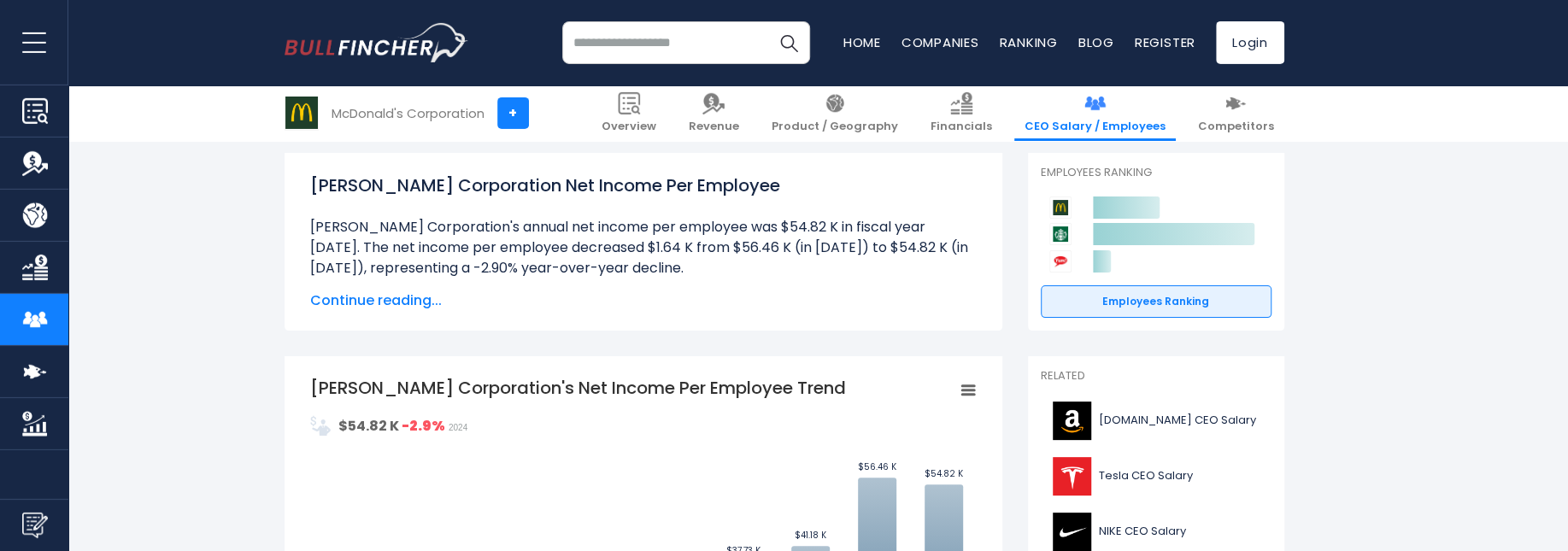
scroll to position [240, 0]
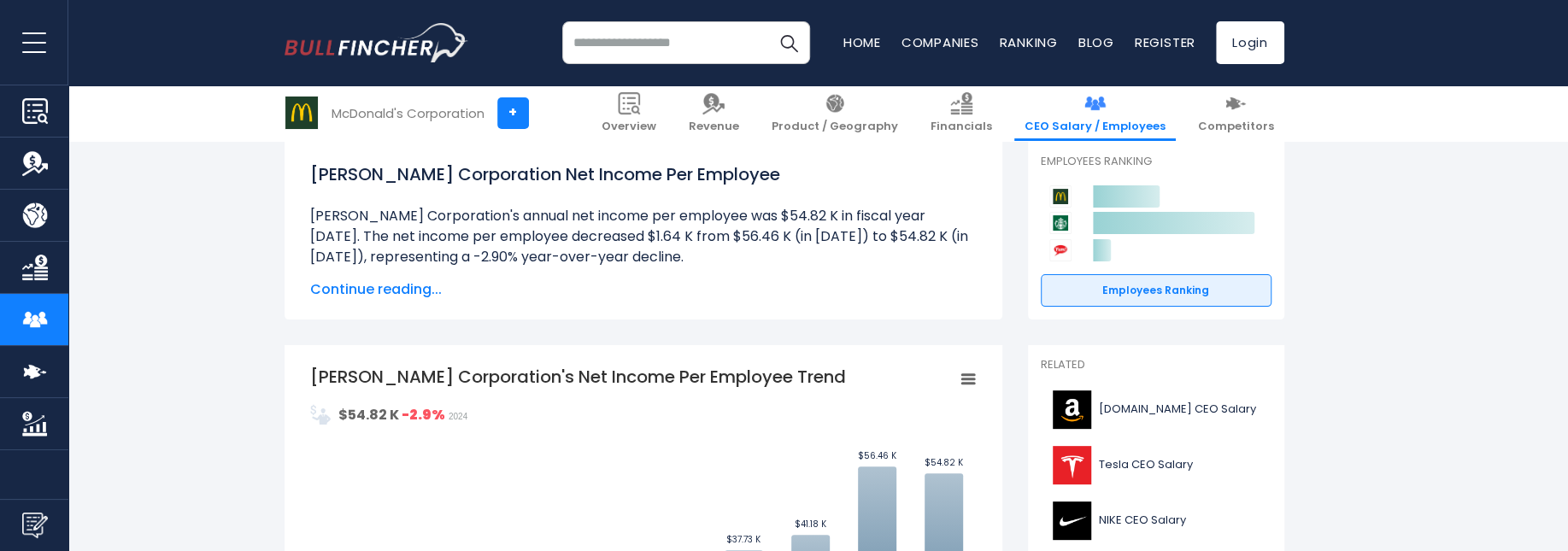
click at [374, 288] on span "Continue reading..." at bounding box center [643, 290] width 667 height 21
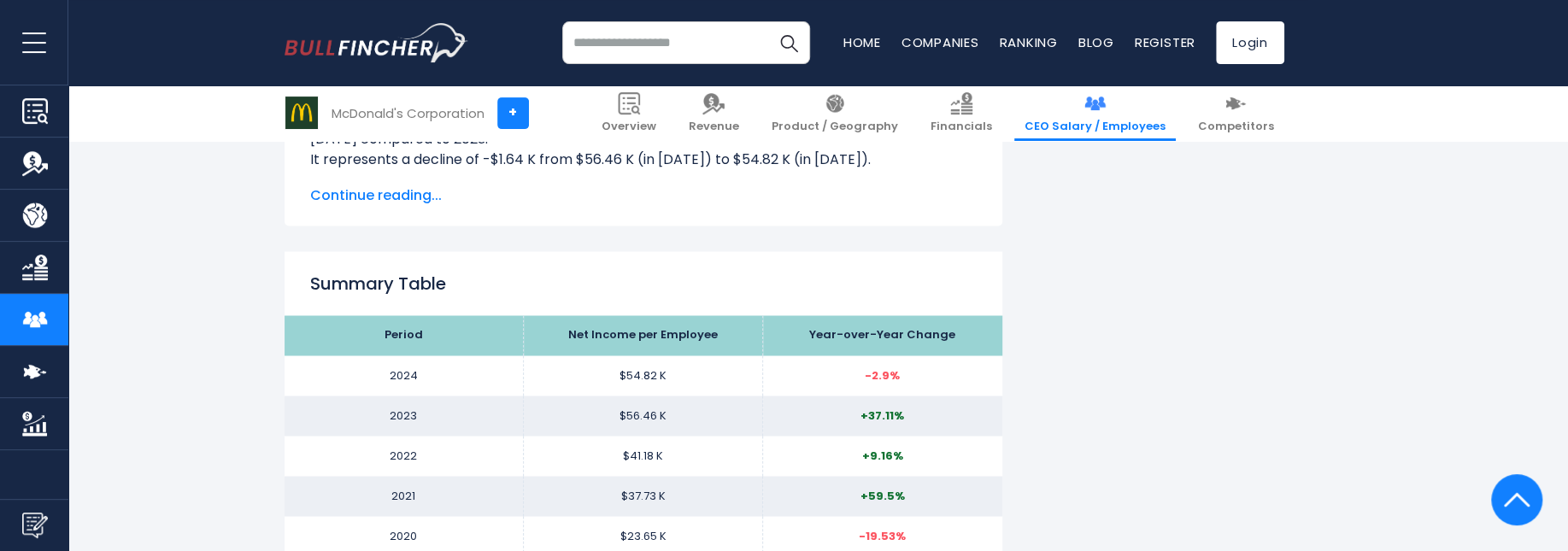
scroll to position [1985, 0]
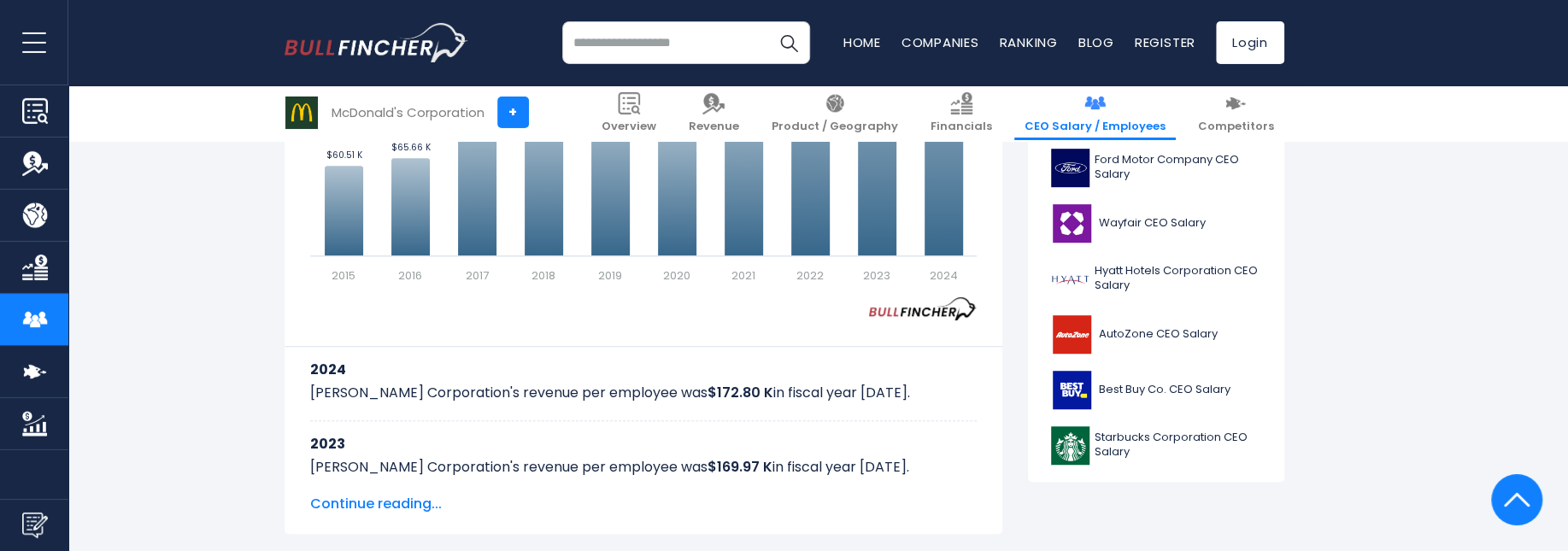
scroll to position [721, 0]
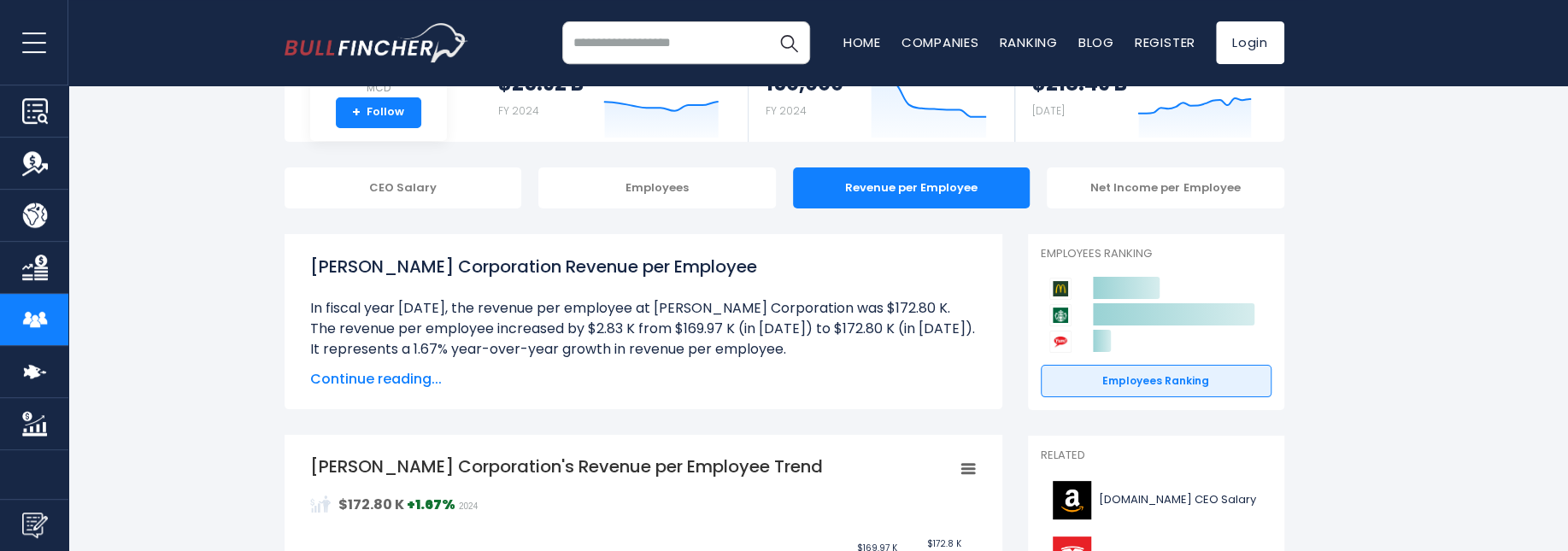
scroll to position [180, 0]
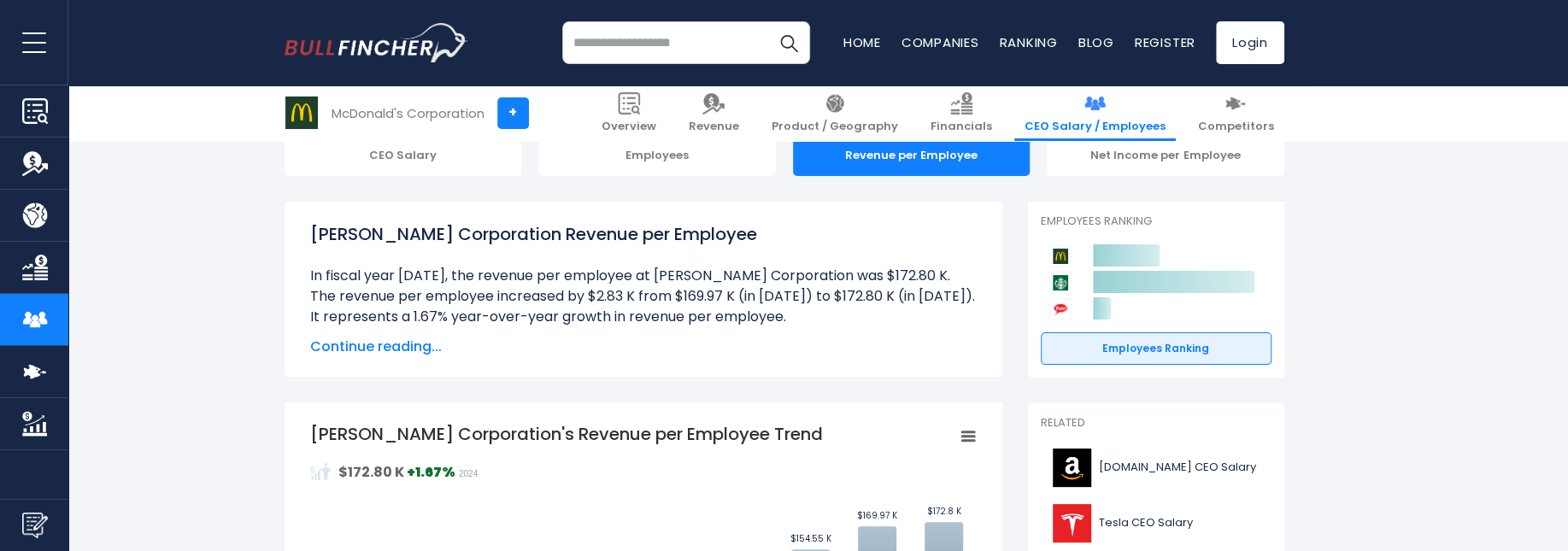
click at [363, 349] on span "Continue reading..." at bounding box center [643, 347] width 667 height 21
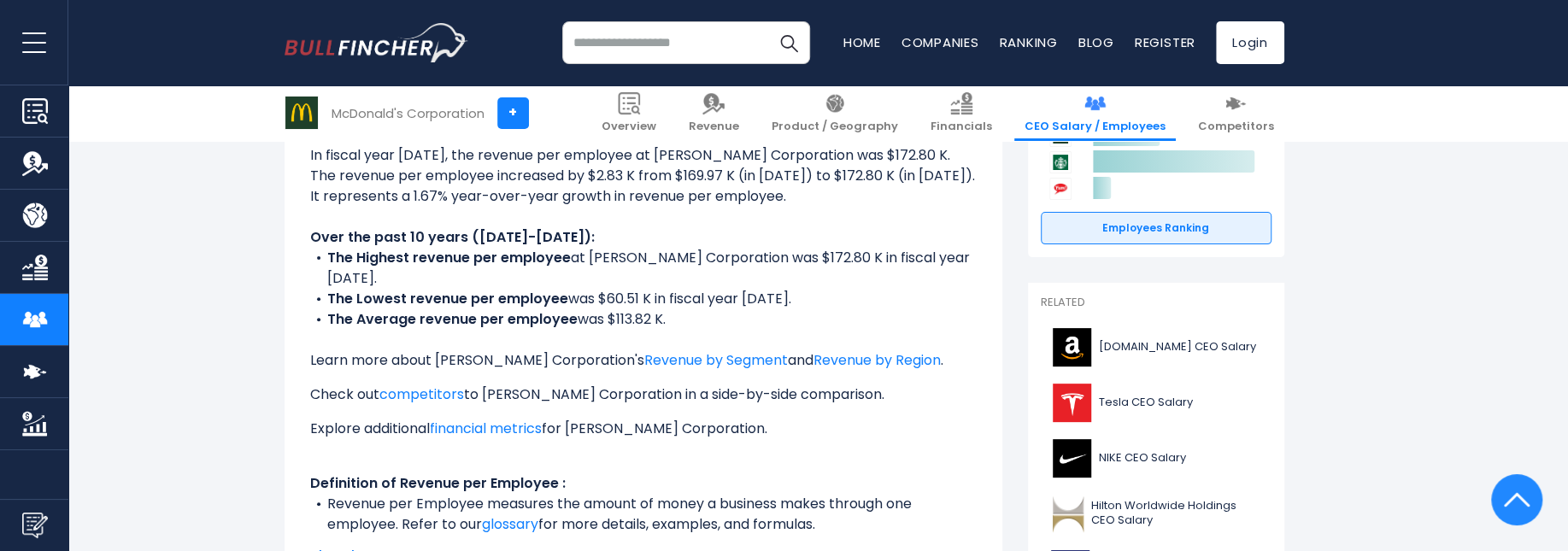
scroll to position [0, 0]
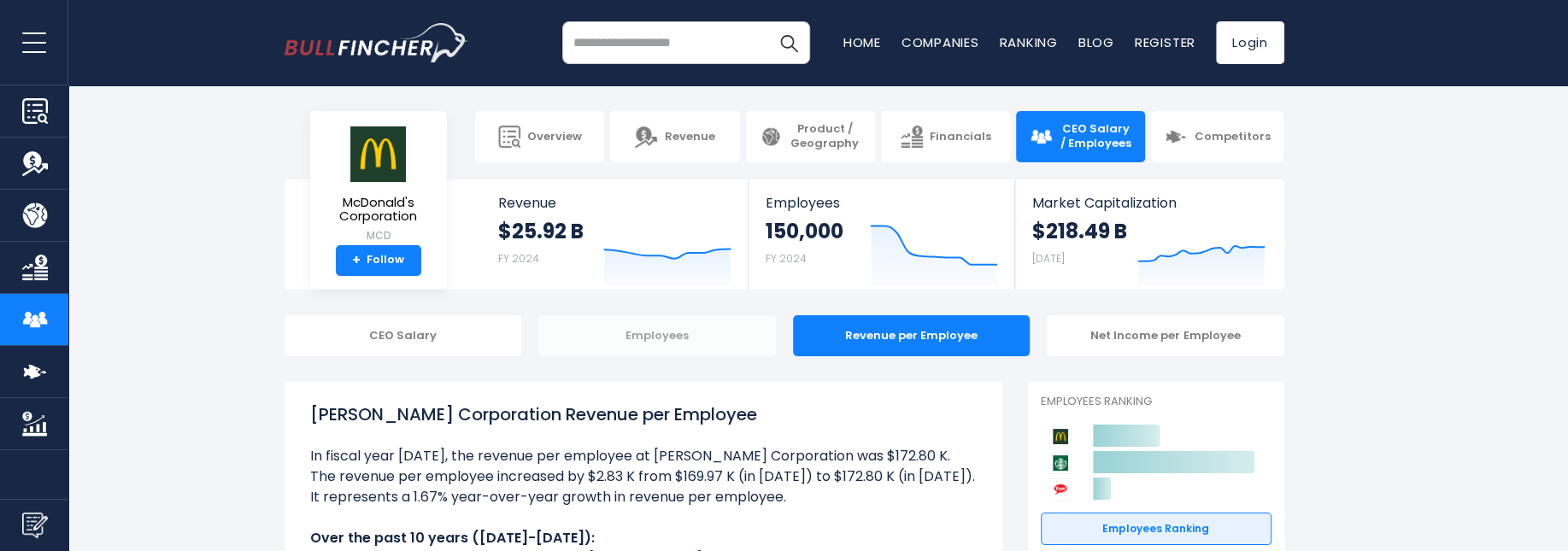
click at [644, 338] on div "Employees" at bounding box center [657, 336] width 238 height 41
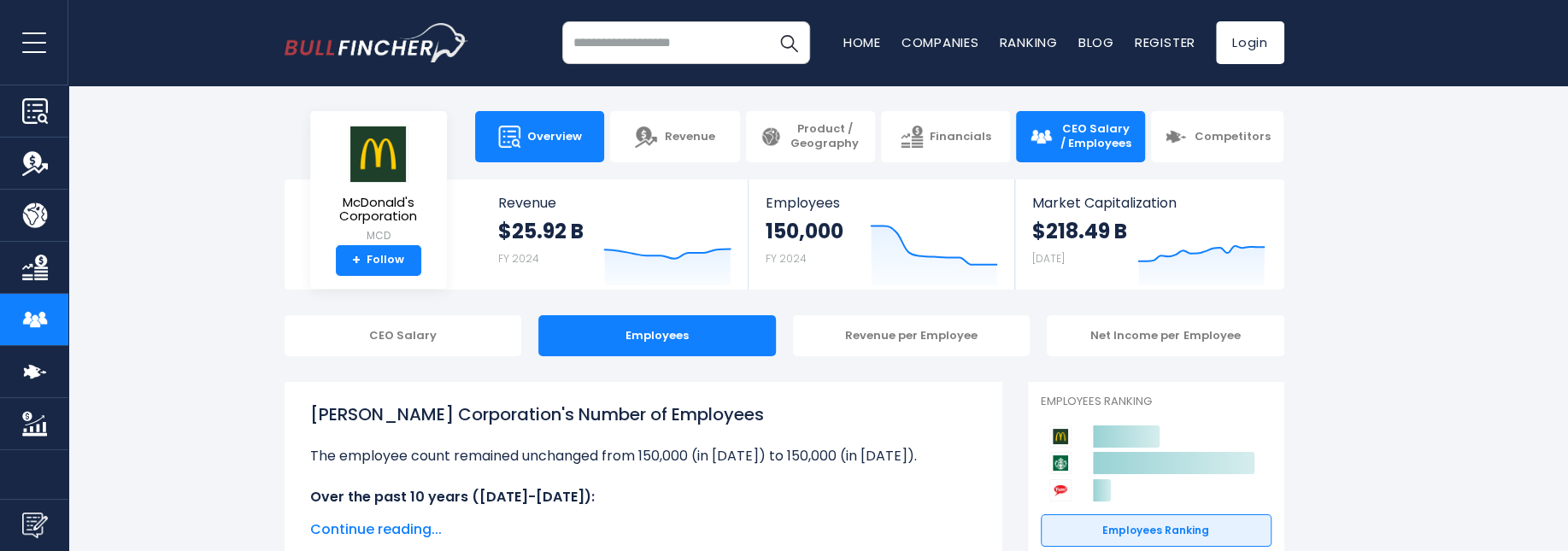
click at [511, 131] on img at bounding box center [509, 136] width 22 height 22
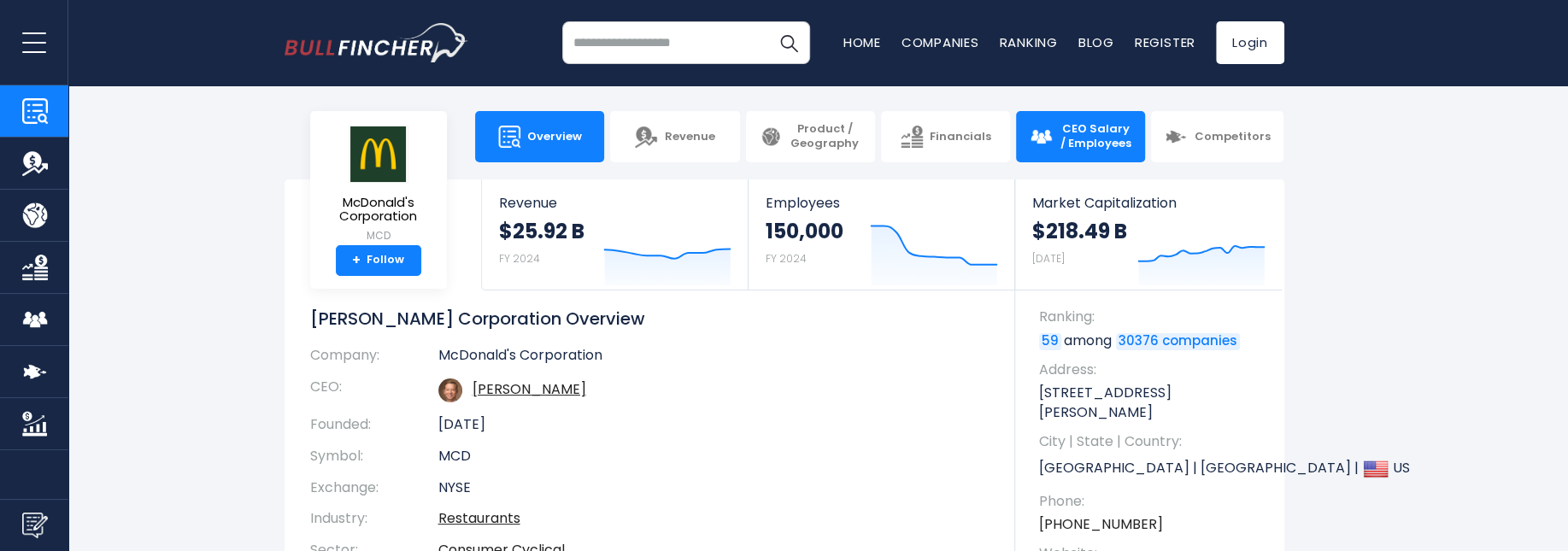
click at [1082, 136] on span "CEO Salary / Employees" at bounding box center [1094, 136] width 73 height 29
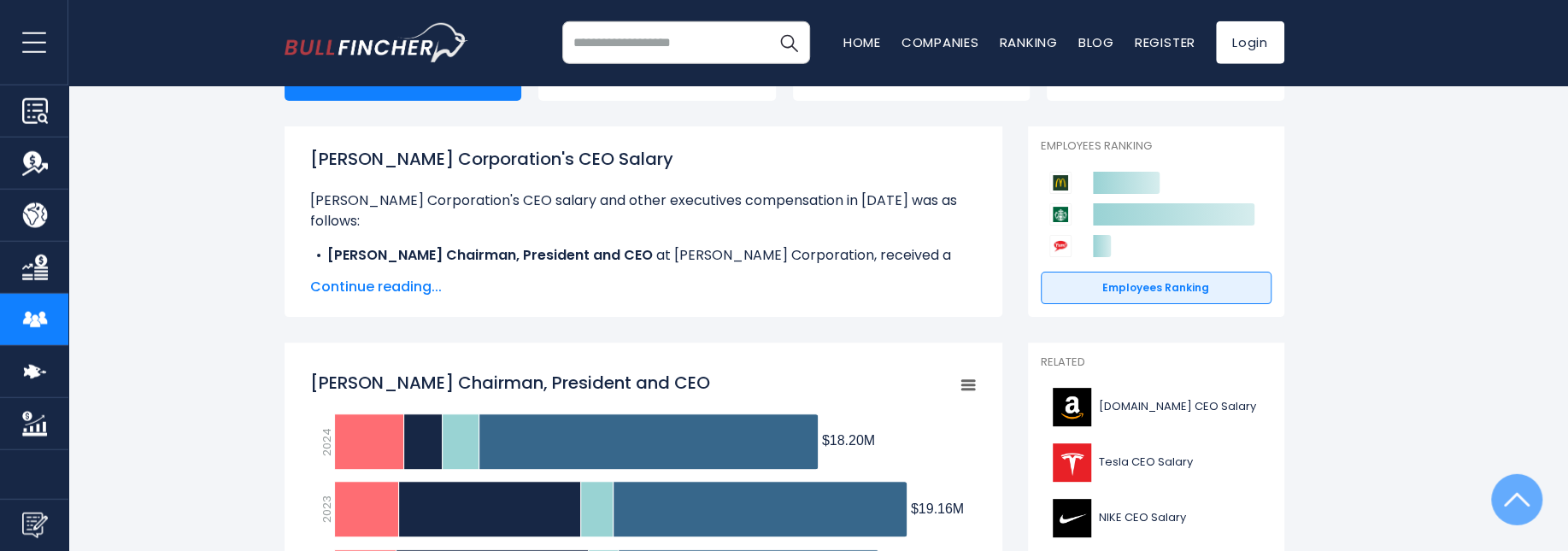
scroll to position [119, 0]
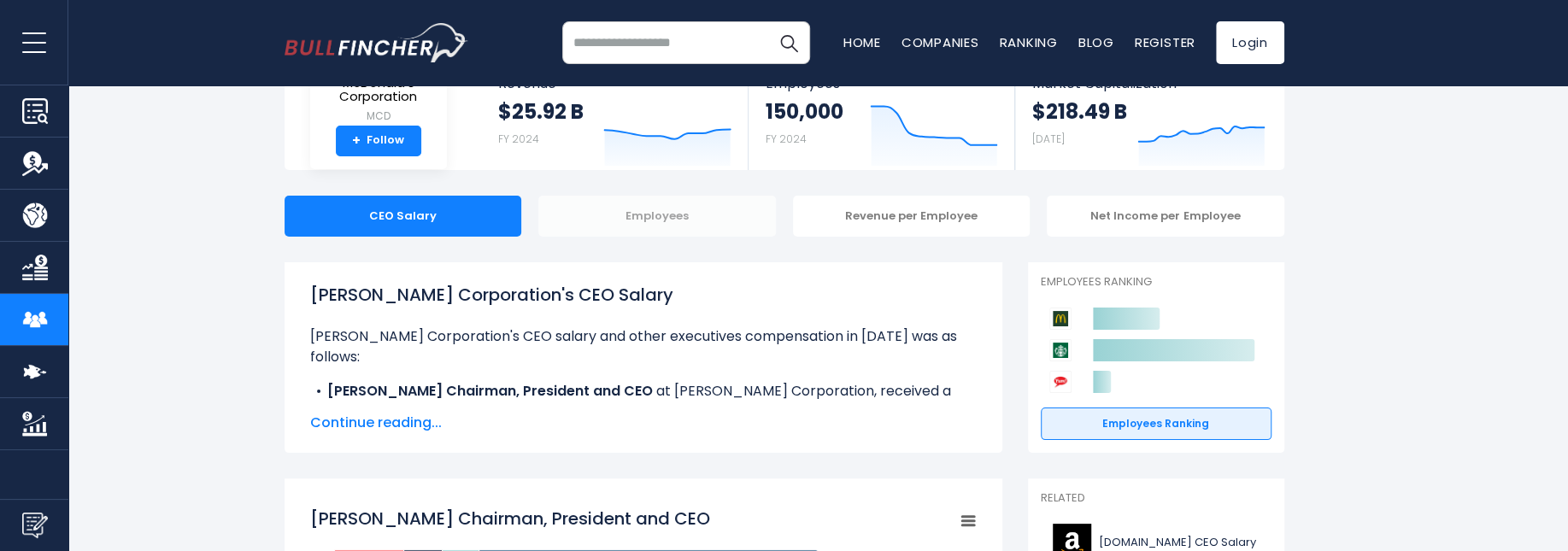
click at [672, 214] on div "Employees" at bounding box center [657, 216] width 238 height 41
click at [671, 213] on div "Employees" at bounding box center [657, 216] width 238 height 41
click at [593, 215] on div "Employees" at bounding box center [657, 216] width 238 height 41
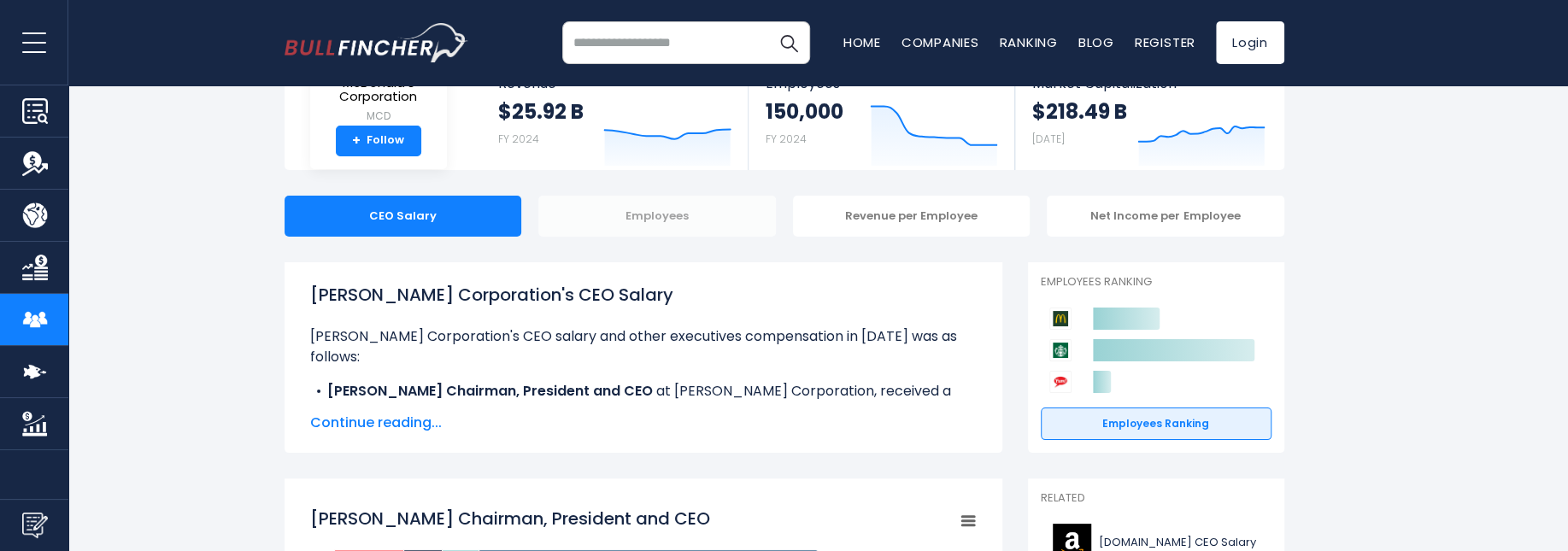
click at [593, 215] on div "Employees" at bounding box center [657, 216] width 238 height 41
click at [593, 214] on div "Employees" at bounding box center [657, 216] width 238 height 41
click at [896, 216] on div "Revenue per Employee" at bounding box center [911, 216] width 238 height 41
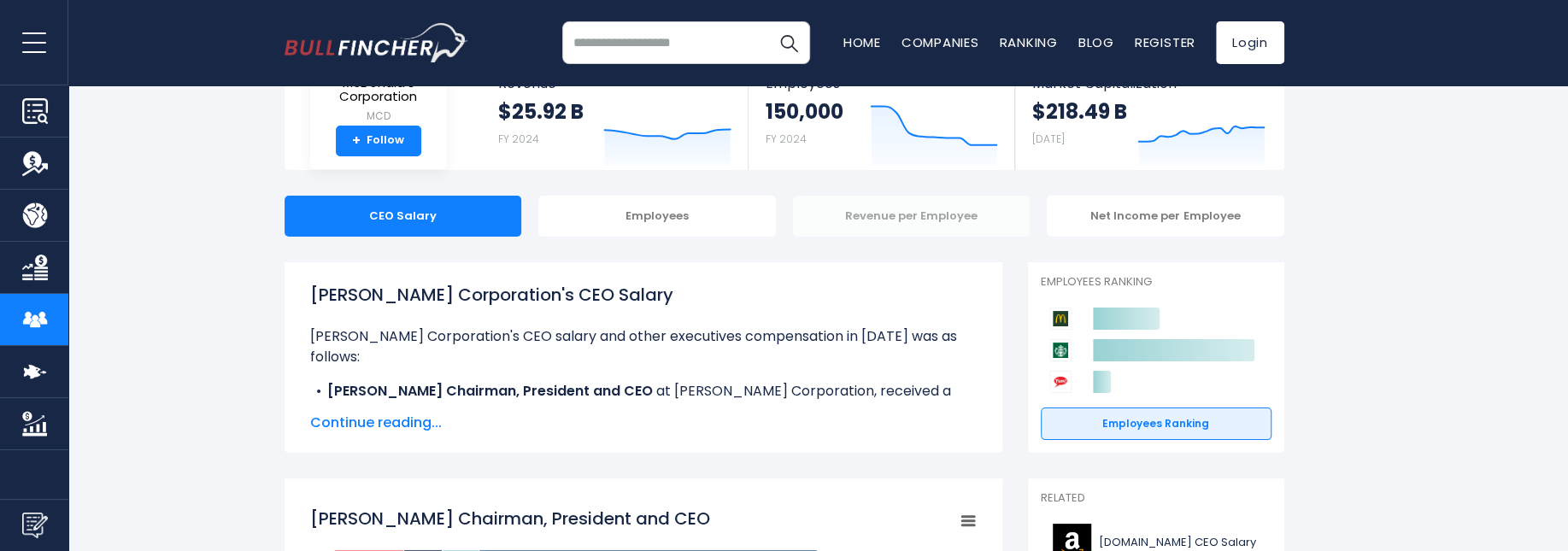
click at [897, 215] on div "Revenue per Employee" at bounding box center [911, 216] width 238 height 41
click at [635, 217] on div "Employees" at bounding box center [657, 216] width 238 height 41
click at [635, 216] on div "Employees" at bounding box center [657, 216] width 238 height 41
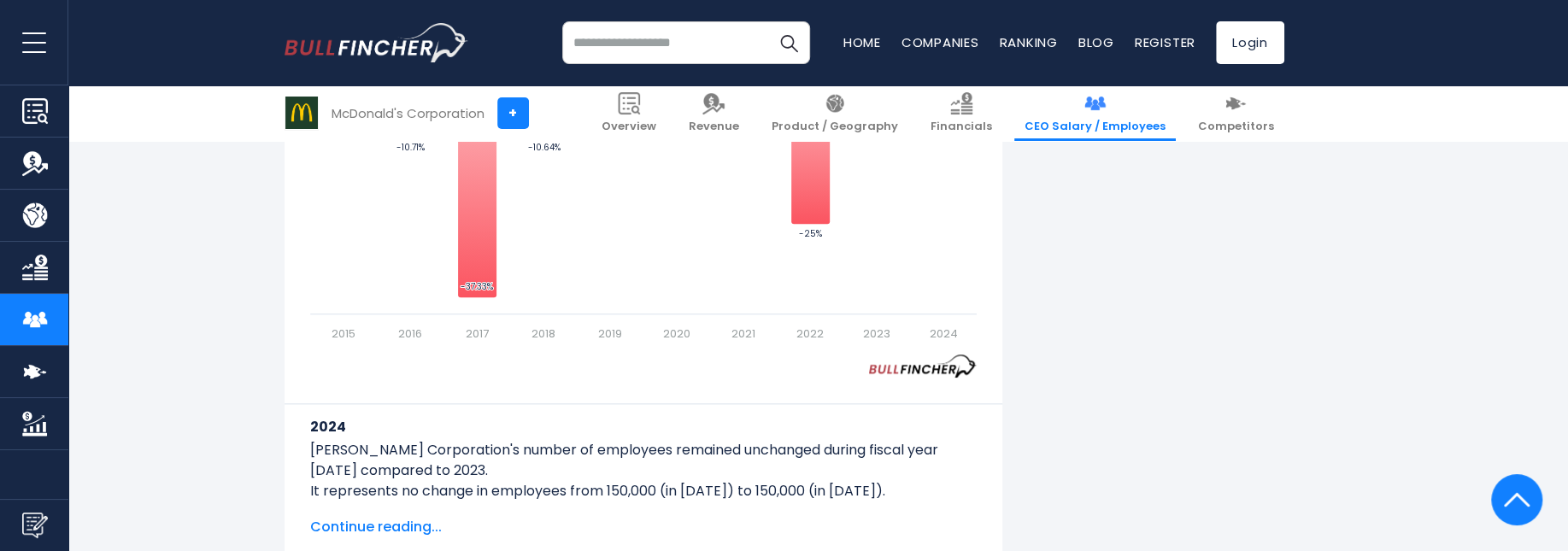
scroll to position [1384, 0]
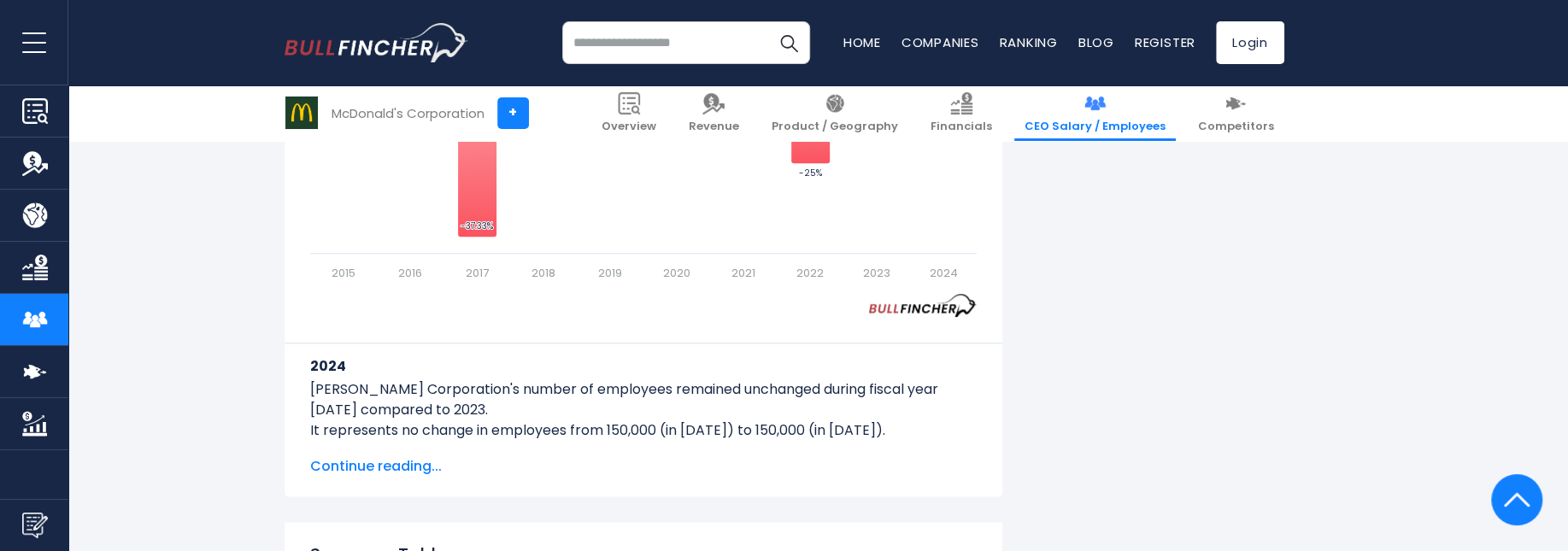
click at [378, 460] on span "Continue reading..." at bounding box center [643, 467] width 667 height 21
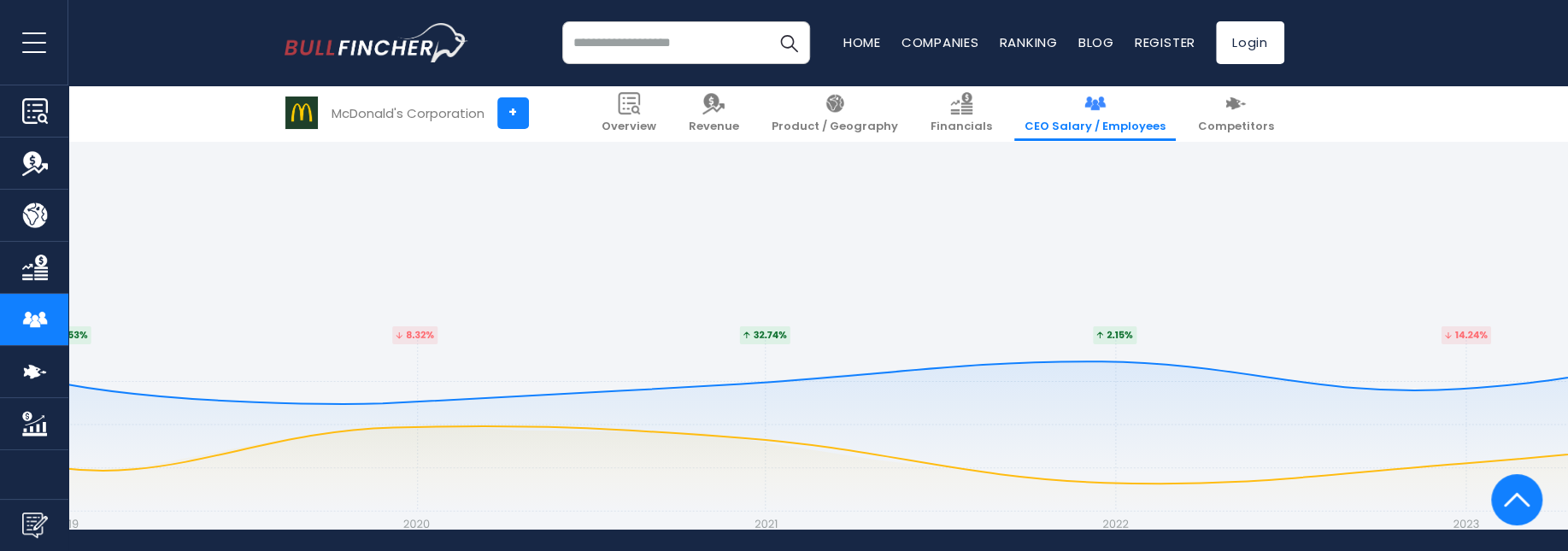
scroll to position [3548, 0]
